Goal: Information Seeking & Learning: Learn about a topic

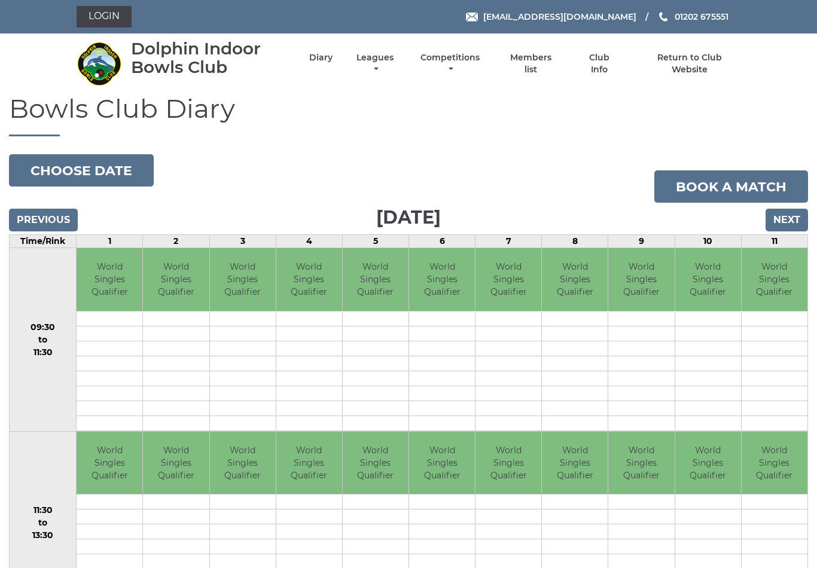
click at [41, 210] on input "Previous" at bounding box center [43, 220] width 69 height 23
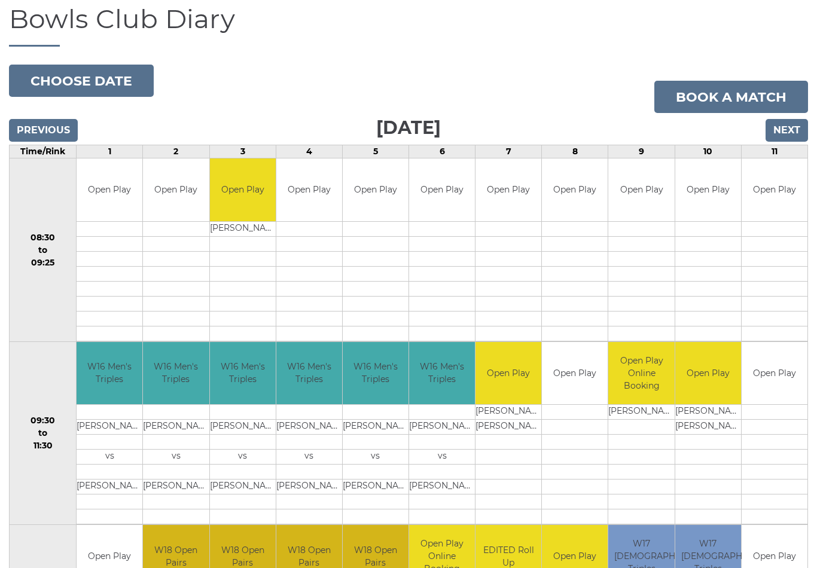
scroll to position [85, 0]
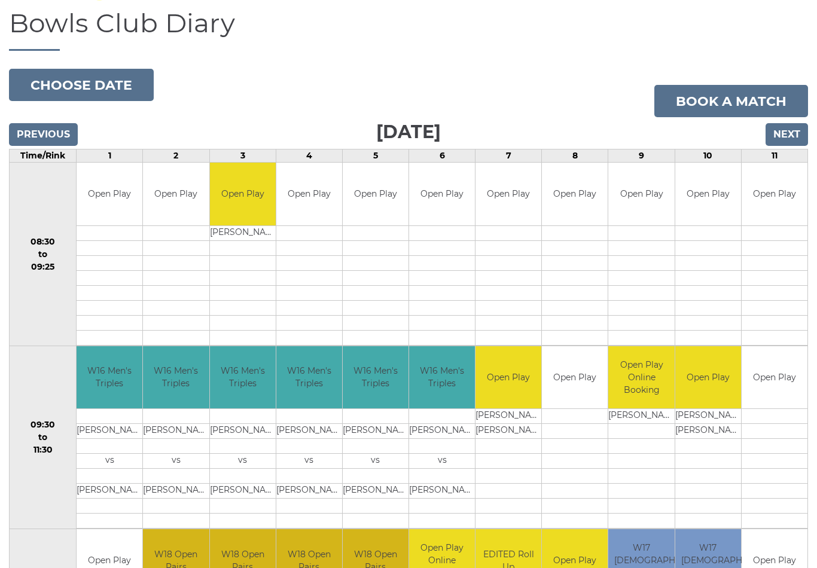
click at [38, 130] on input "Previous" at bounding box center [43, 134] width 69 height 23
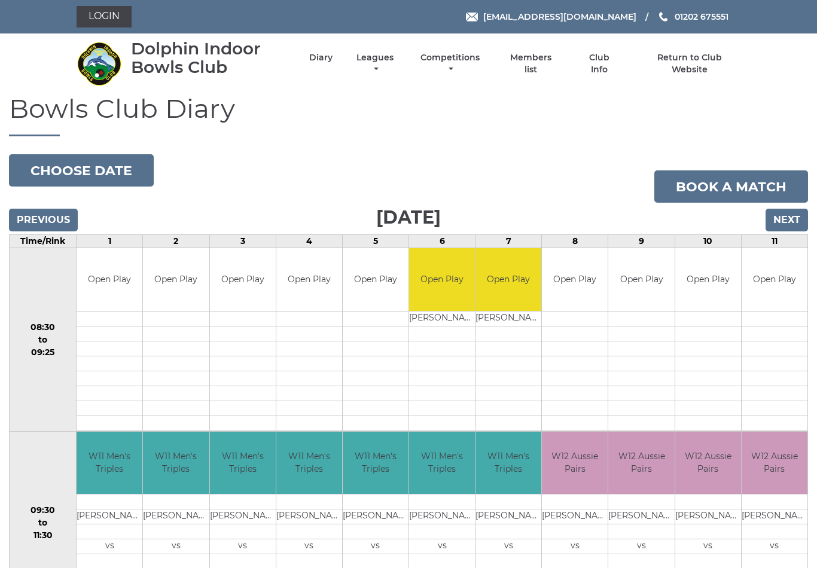
click at [396, 62] on link "Leagues" at bounding box center [374, 63] width 43 height 23
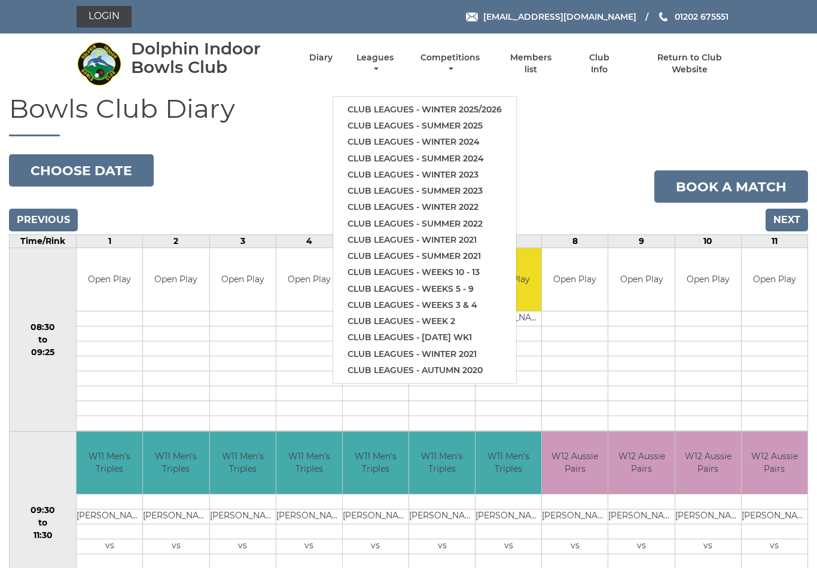
click at [456, 102] on link "Club leagues - Winter 2025/2026" at bounding box center [424, 110] width 183 height 16
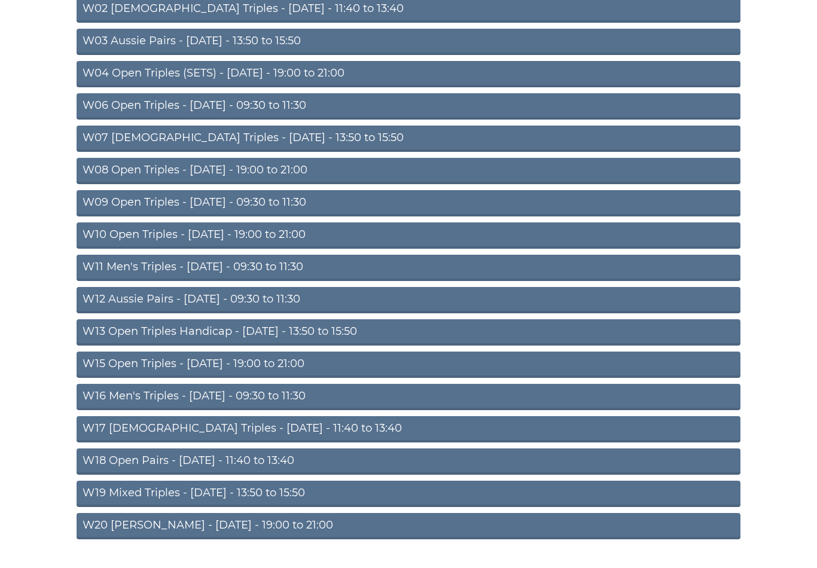
scroll to position [211, 0]
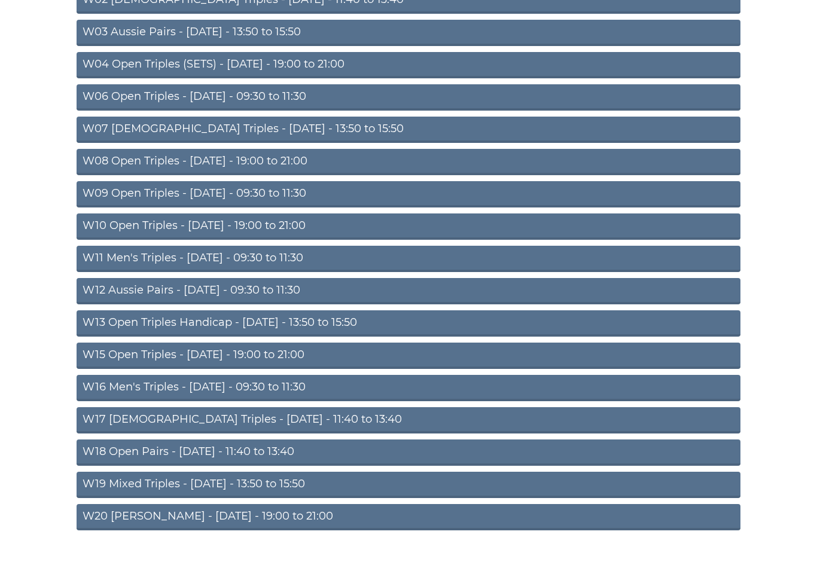
click at [236, 450] on link "W18 Open Pairs - Friday - 11:40 to 13:40" at bounding box center [409, 452] width 664 height 26
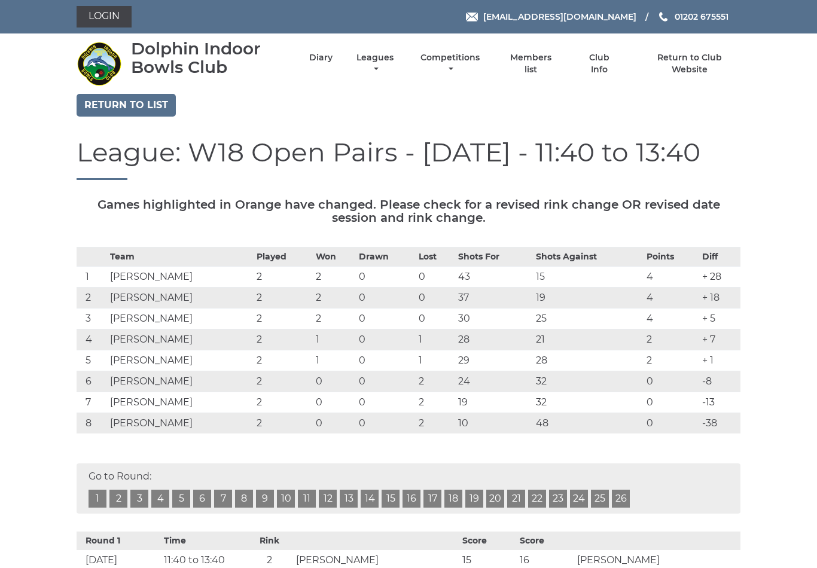
click at [119, 105] on link "Return to list" at bounding box center [126, 105] width 99 height 23
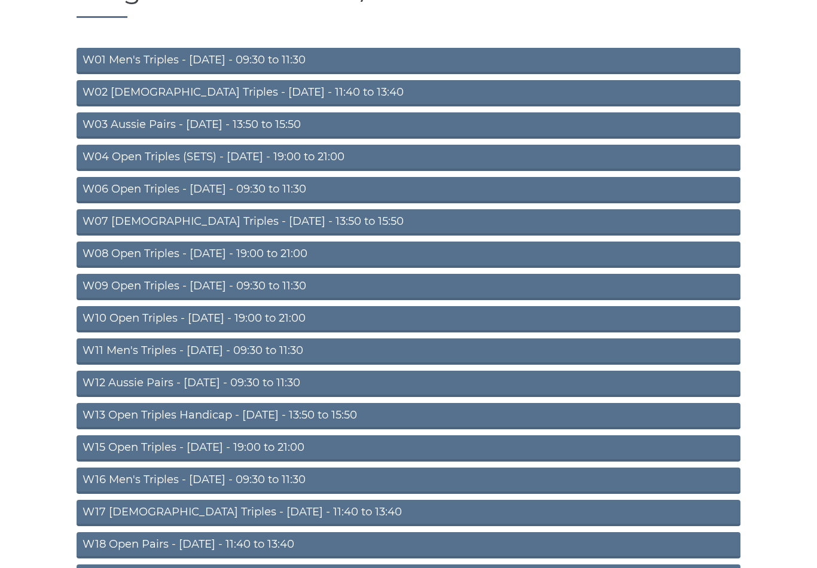
scroll to position [118, 0]
click at [202, 415] on link "W13 Open Triples Handicap - [DATE] - 13:50 to 15:50" at bounding box center [409, 416] width 664 height 26
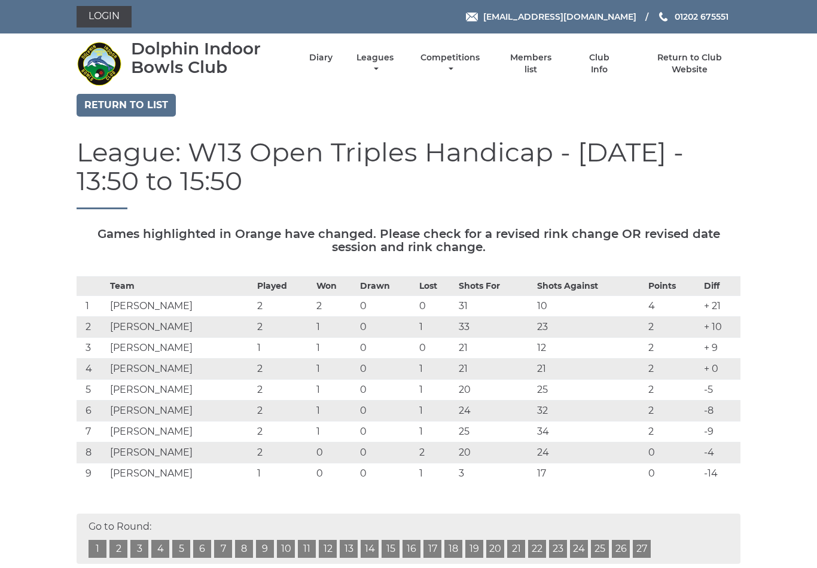
click at [118, 99] on link "Return to list" at bounding box center [126, 105] width 99 height 23
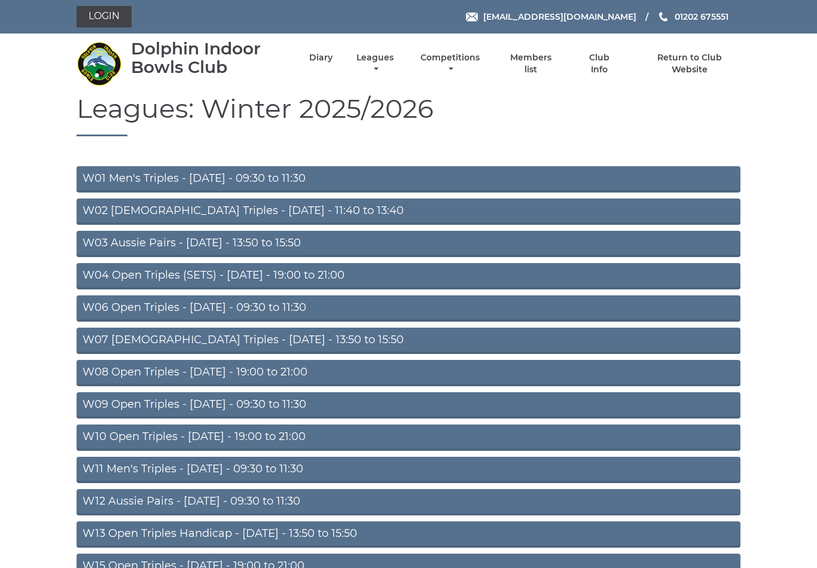
click at [214, 237] on link "W03 Aussie Pairs - Monday - 13:50 to 15:50" at bounding box center [409, 244] width 664 height 26
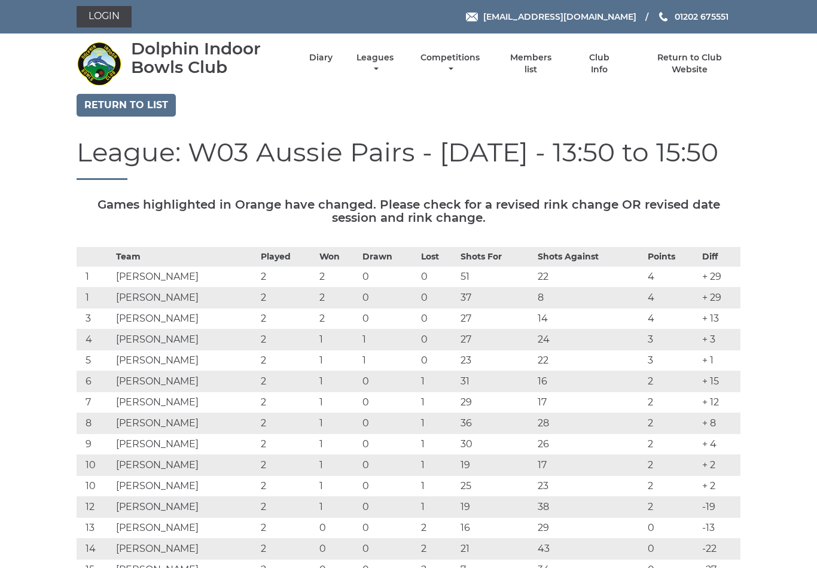
click at [126, 97] on link "Return to list" at bounding box center [126, 105] width 99 height 23
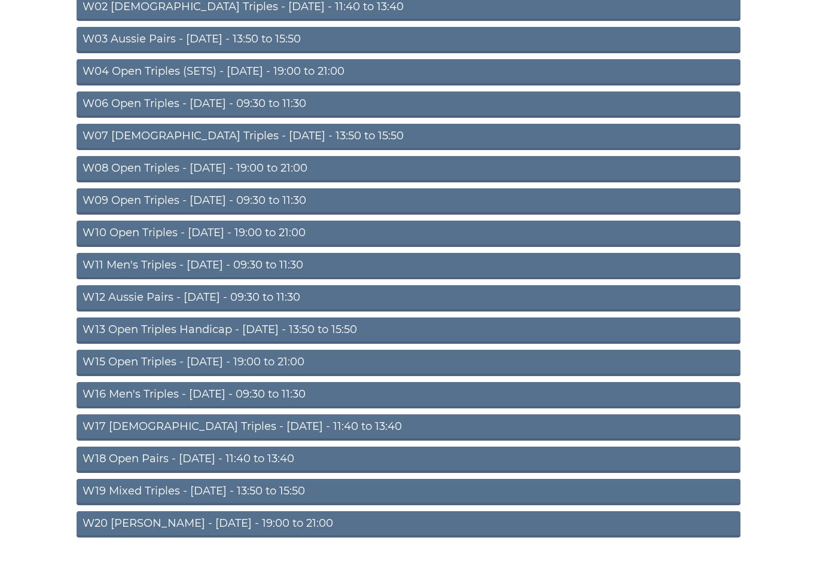
scroll to position [211, 0]
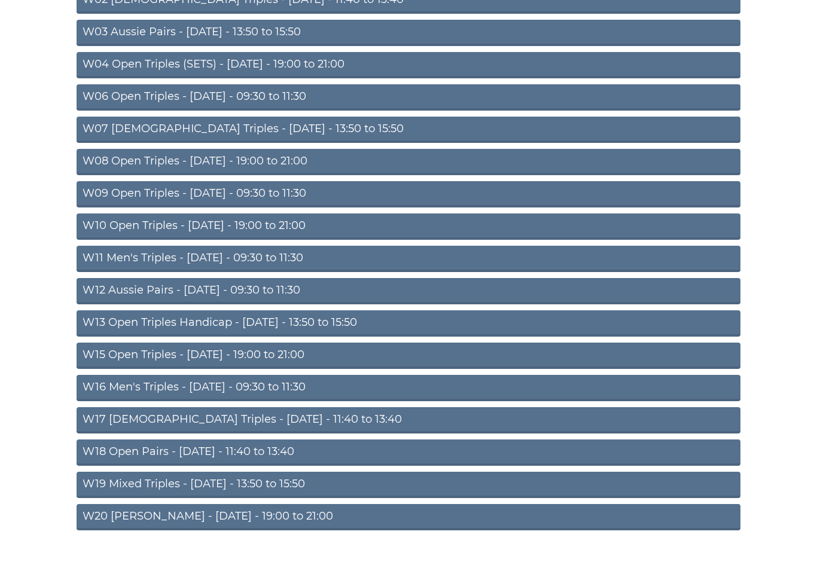
click at [219, 450] on link "W18 Open Pairs - Friday - 11:40 to 13:40" at bounding box center [409, 452] width 664 height 26
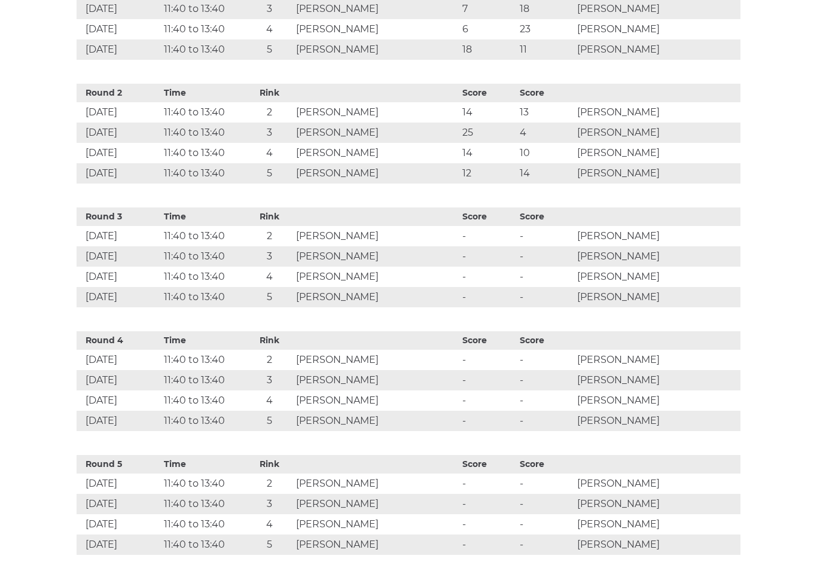
scroll to position [574, 0]
